Goal: Transaction & Acquisition: Purchase product/service

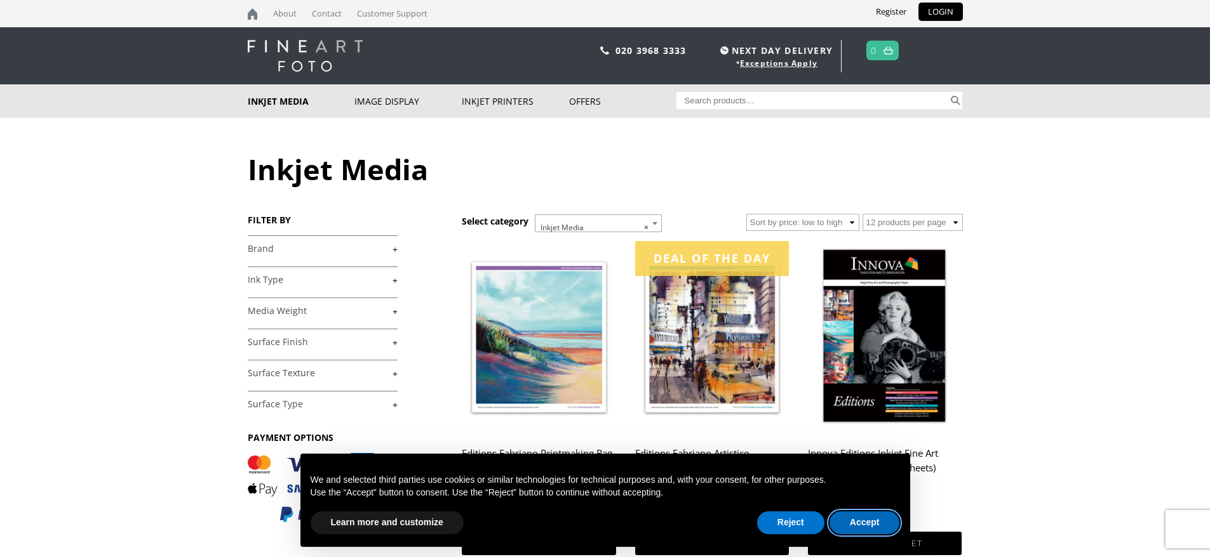
click at [853, 515] on button "Accept" at bounding box center [864, 523] width 70 height 23
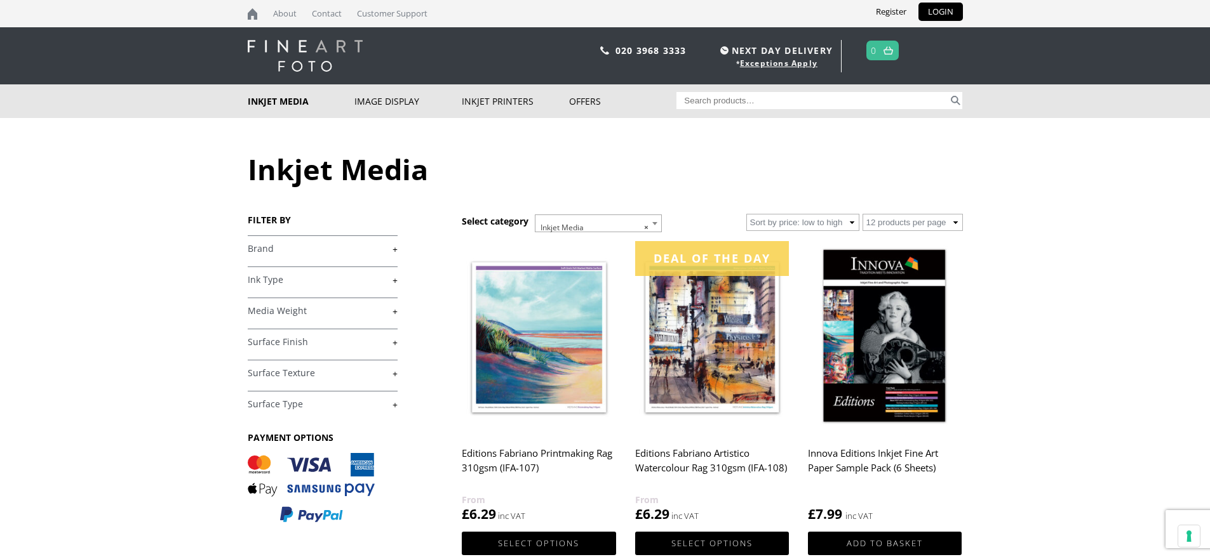
click at [1133, 199] on body "NEXT DAY DELIVERY * Exceptions Apply About Contact Customer Support Register LO…" at bounding box center [605, 278] width 1210 height 557
click at [278, 373] on link "+" at bounding box center [323, 374] width 150 height 12
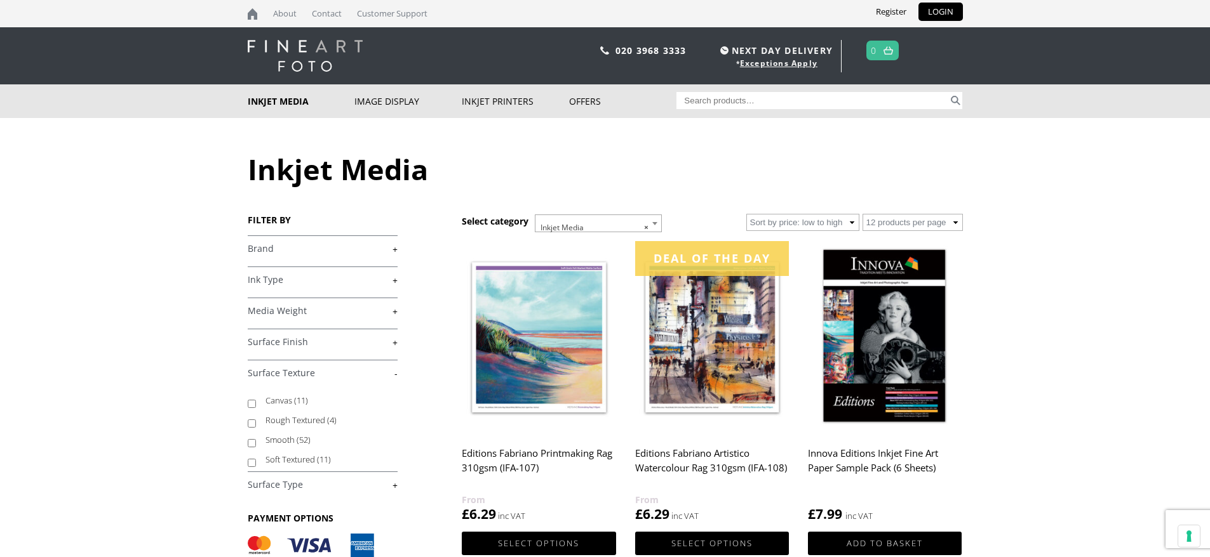
click at [250, 462] on input "Soft Textured (11)" at bounding box center [252, 463] width 8 height 8
checkbox input "true"
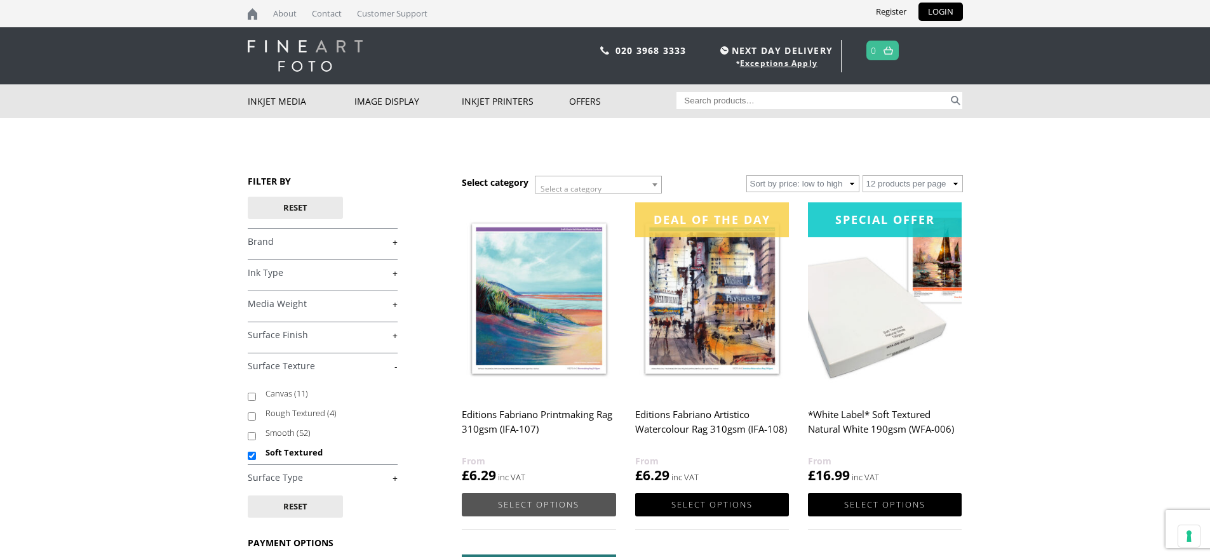
click at [519, 506] on link "Select options" at bounding box center [539, 504] width 154 height 23
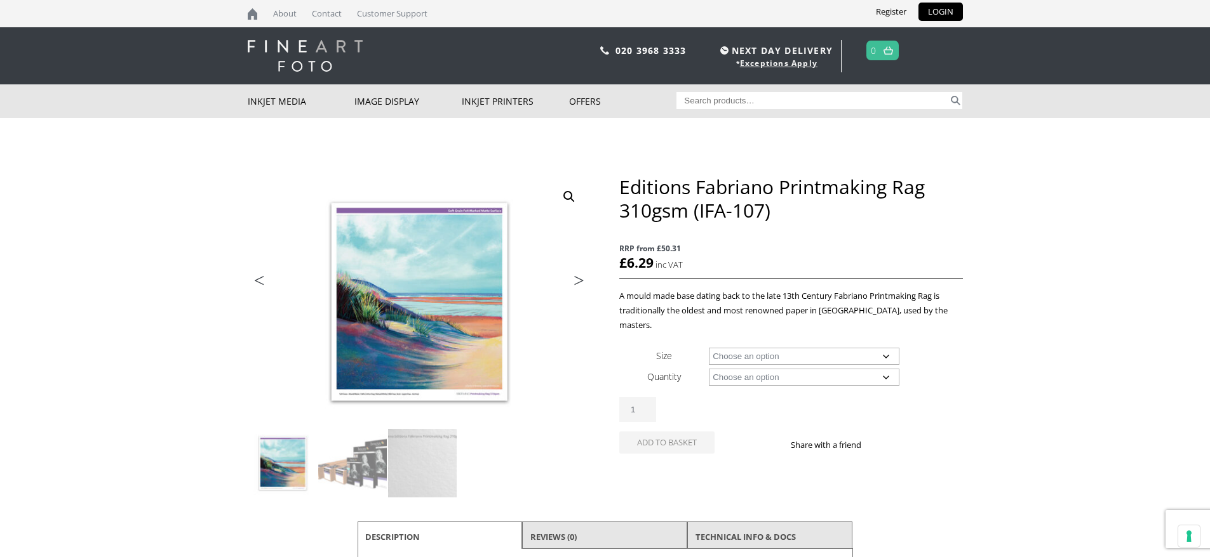
click at [879, 348] on select "Choose an option A4 Sheet A3 Sheet A3+ Sheet A2 Sheet 17" Wide Roll 24" Wide Ro…" at bounding box center [804, 356] width 190 height 17
click at [709, 348] on select "Choose an option A4 Sheet A3 Sheet A3+ Sheet A2 Sheet 17" Wide Roll 24" Wide Ro…" at bounding box center [804, 356] width 190 height 17
select select "a4-sheet"
click at [886, 369] on select "Choose an option 25 Sheets 5 Sheet Test Pack" at bounding box center [804, 377] width 190 height 17
select select "5-sheet-test-pack"
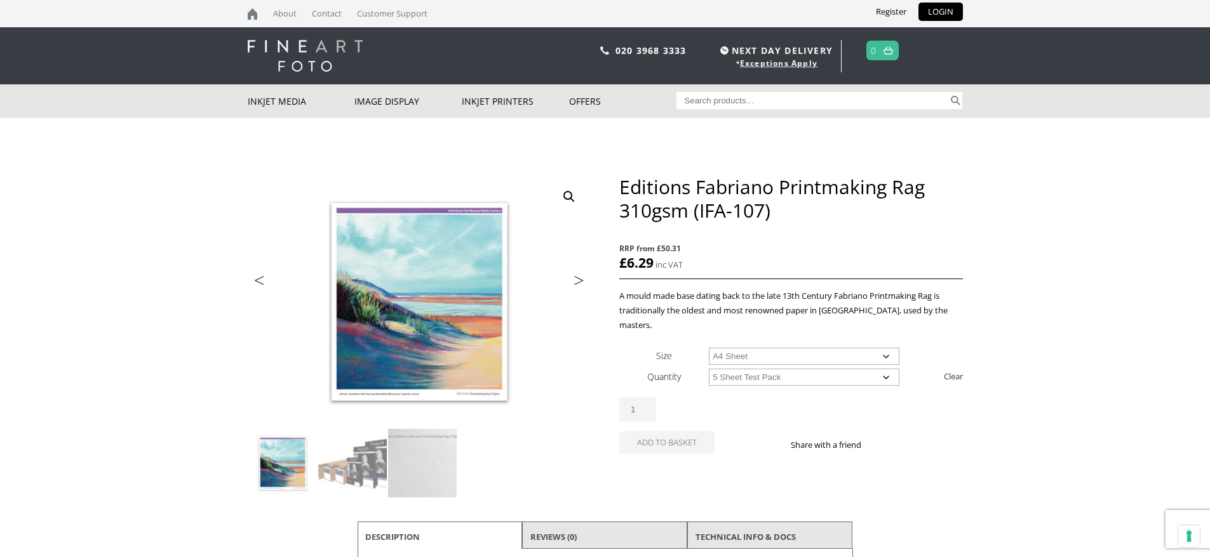
click at [709, 369] on select "Choose an option 25 Sheets 5 Sheet Test Pack" at bounding box center [804, 377] width 190 height 17
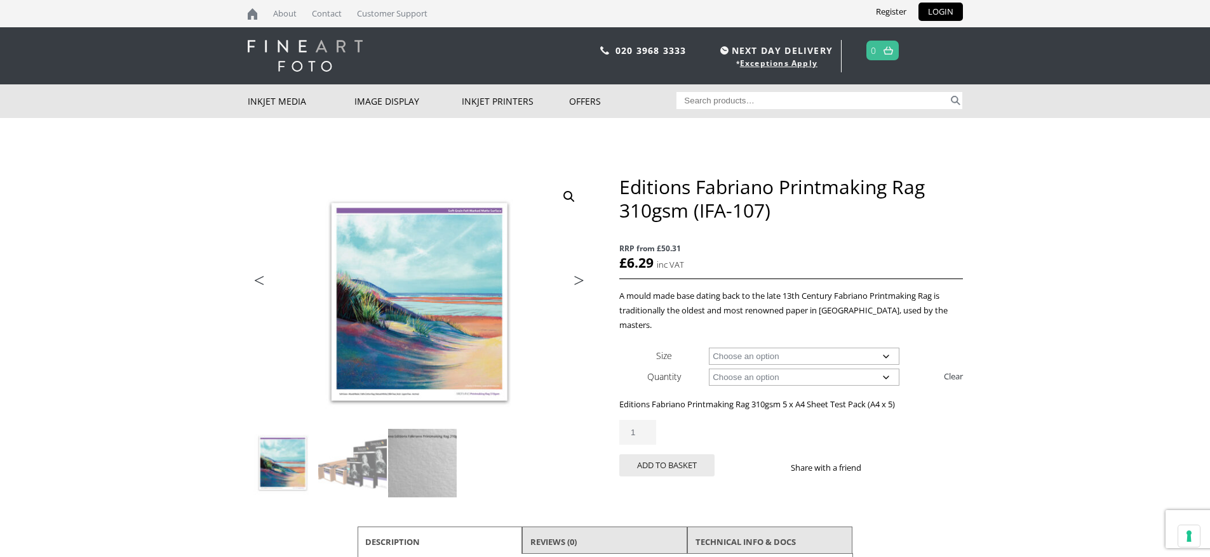
click at [415, 454] on img at bounding box center [422, 463] width 69 height 69
